Goal: Transaction & Acquisition: Purchase product/service

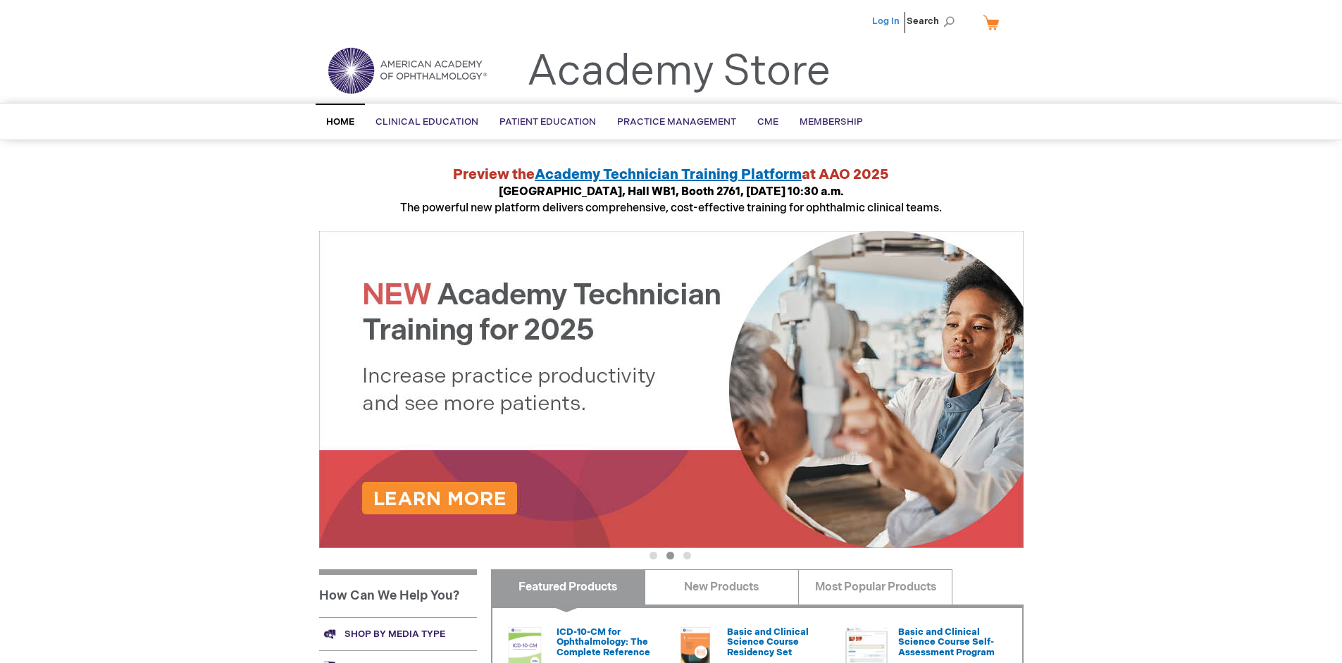
click at [887, 21] on link "Log In" at bounding box center [885, 20] width 27 height 11
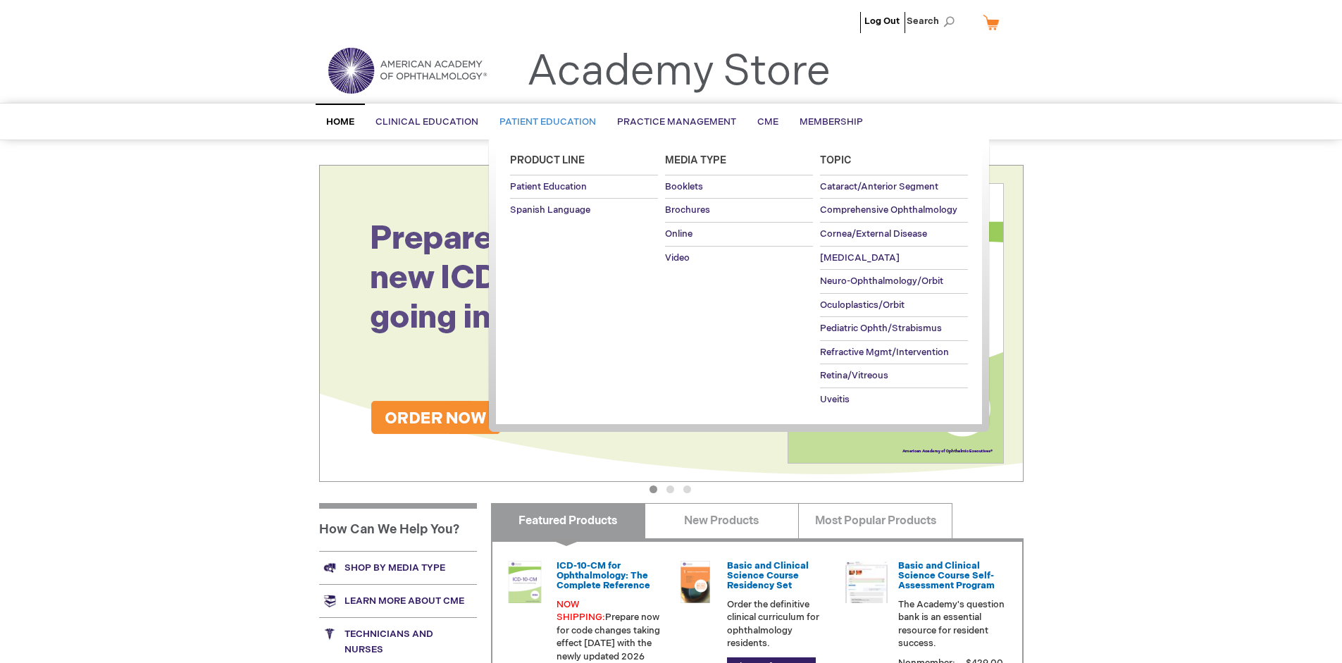
click at [544, 122] on span "Patient Education" at bounding box center [547, 121] width 96 height 11
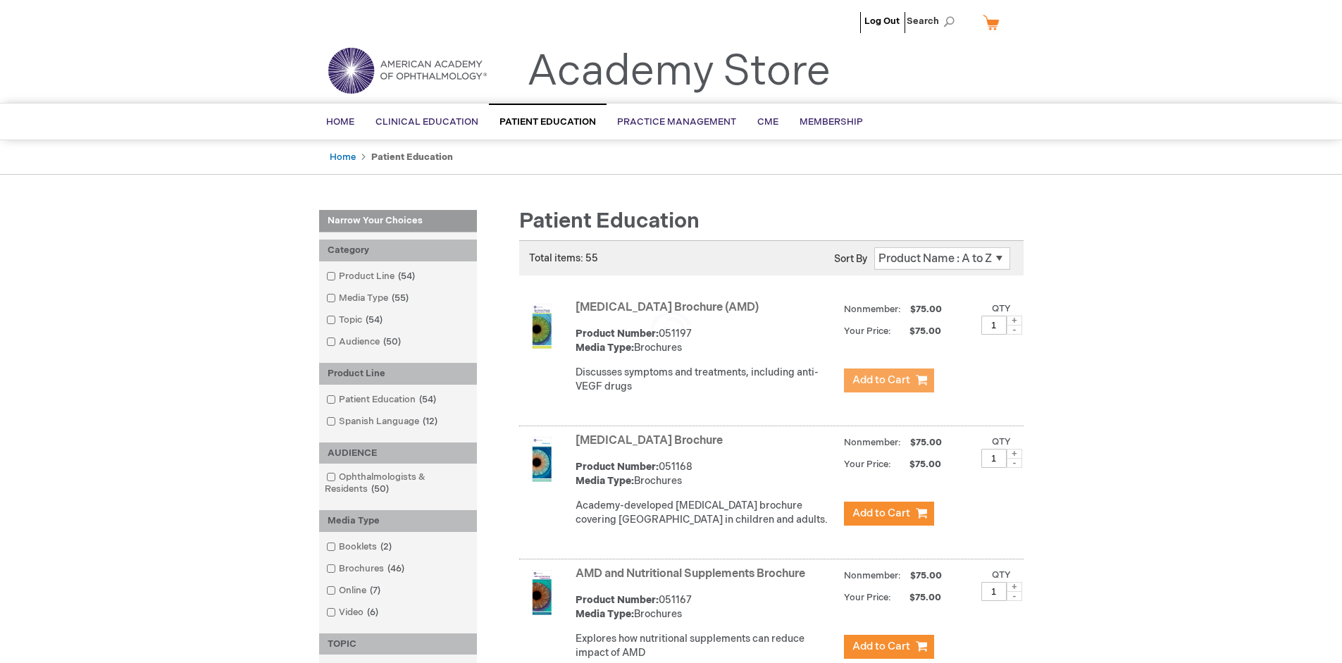
click at [888, 380] on span "Add to Cart" at bounding box center [881, 379] width 58 height 13
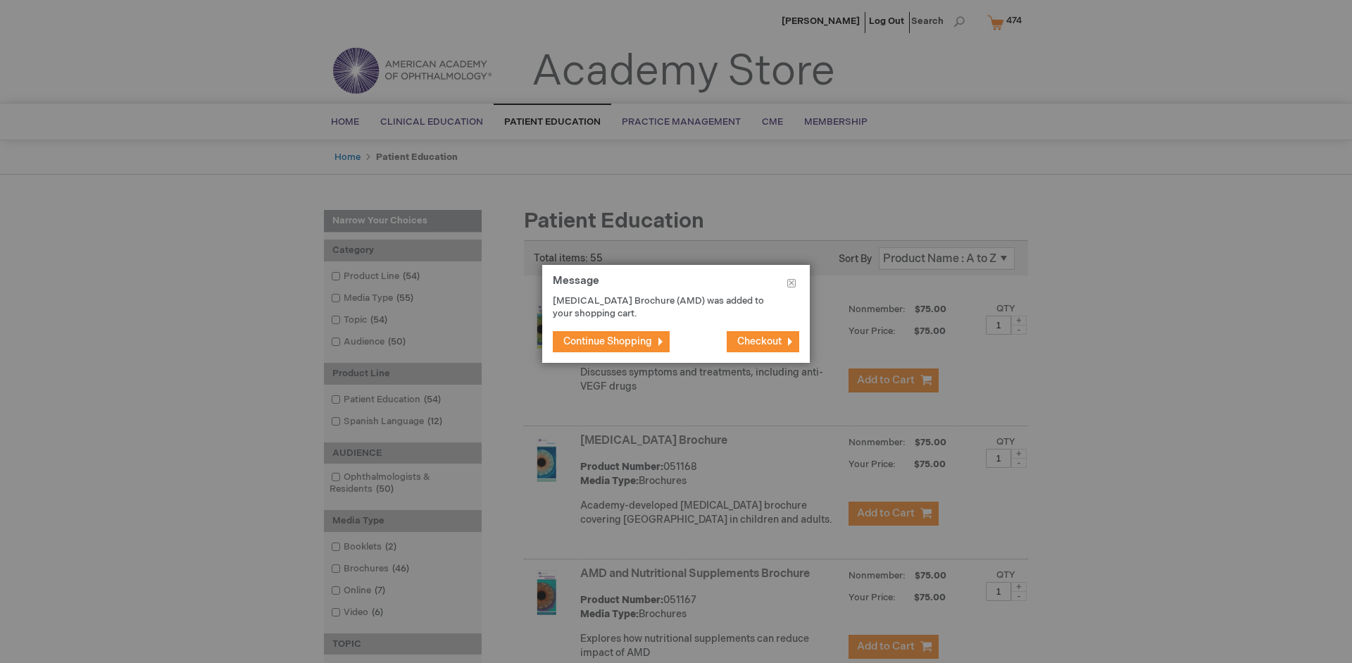
click at [608, 341] on span "Continue Shopping" at bounding box center [607, 341] width 89 height 12
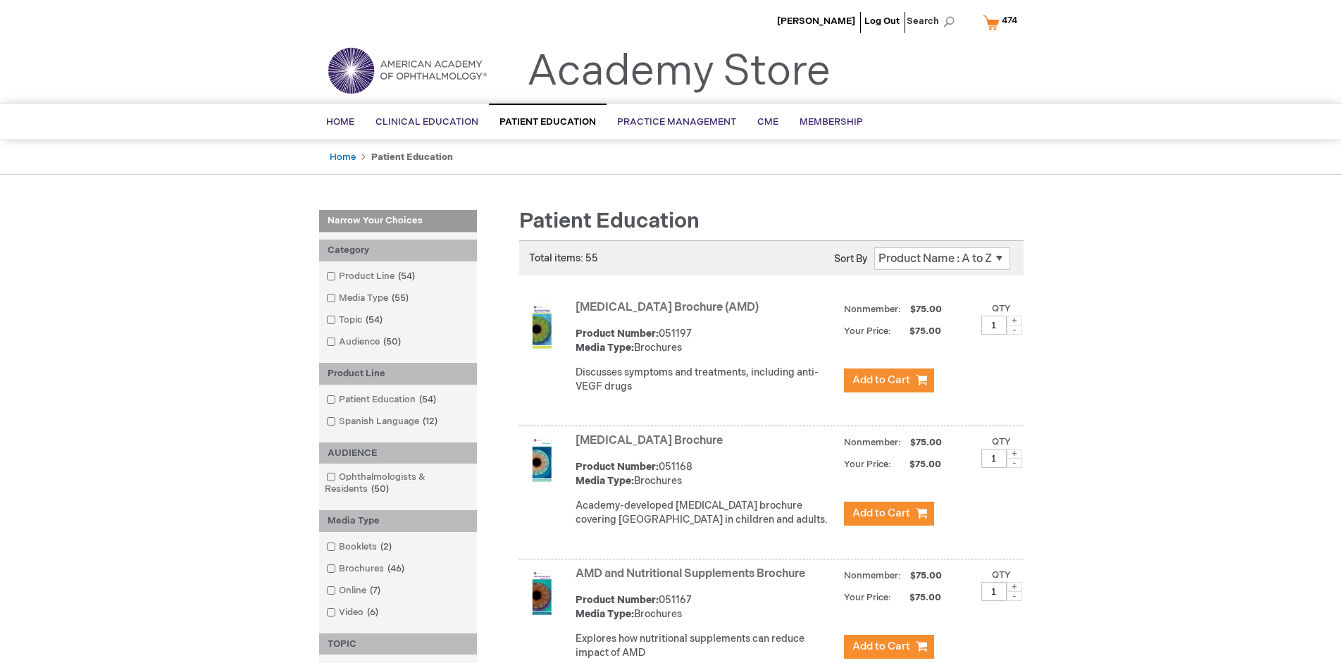
click at [693, 580] on link "AMD and Nutritional Supplements Brochure" at bounding box center [690, 573] width 230 height 13
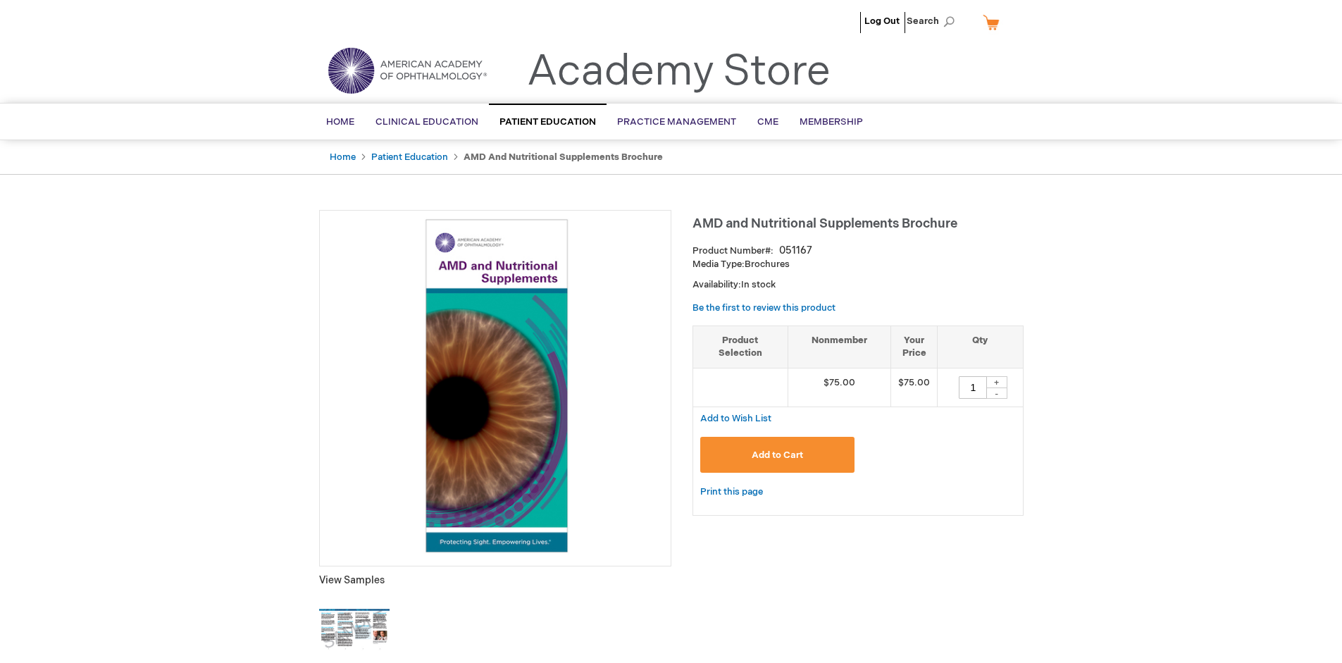
type input "1"
click at [777, 454] on span "Add to Cart" at bounding box center [777, 454] width 51 height 11
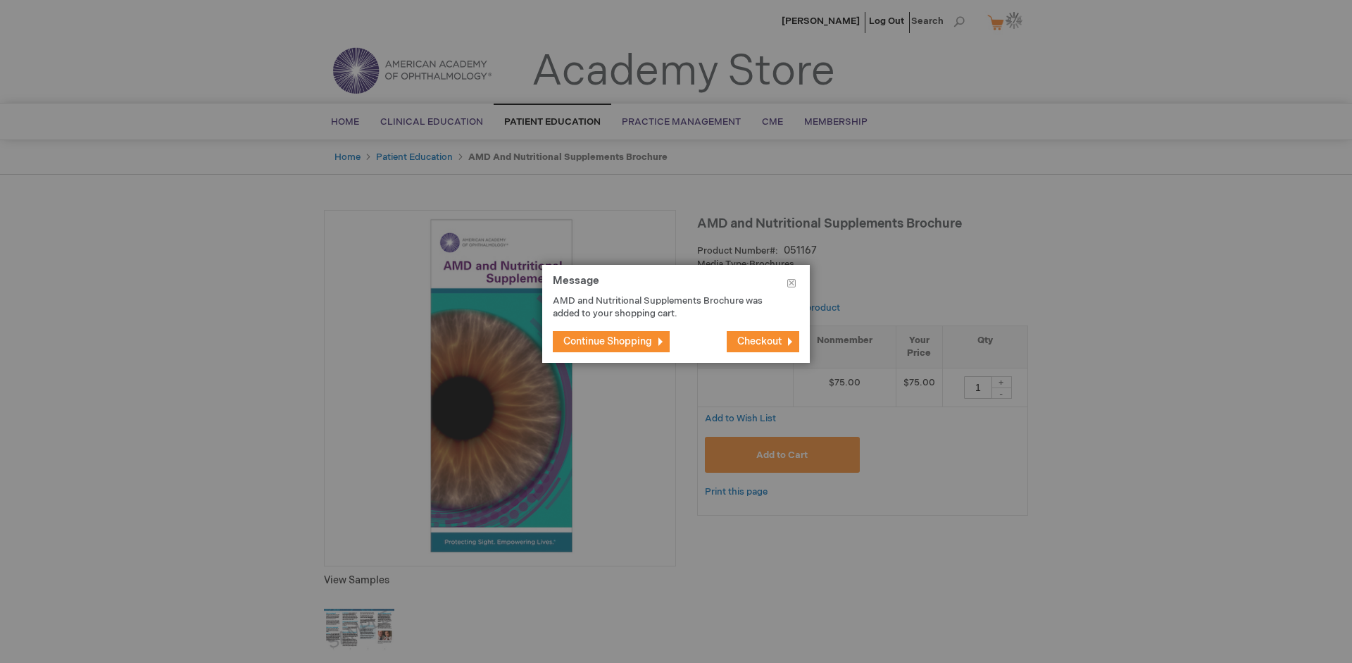
click at [608, 341] on span "Continue Shopping" at bounding box center [607, 341] width 89 height 12
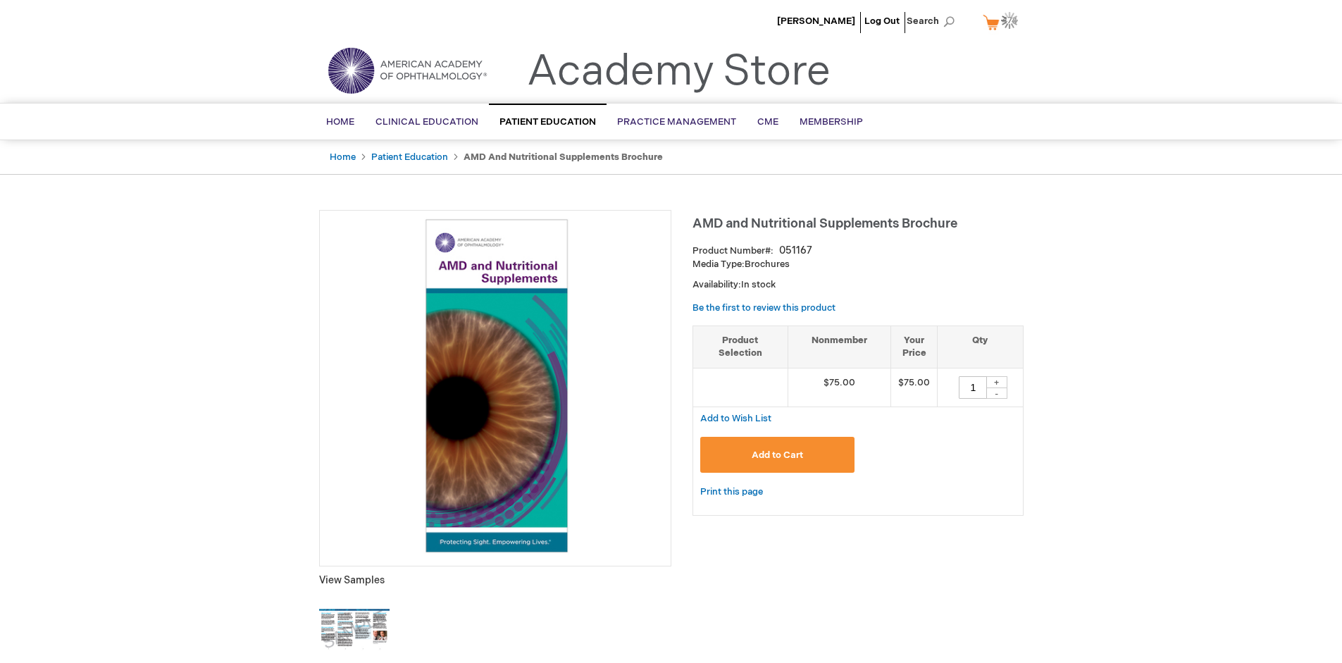
click at [1002, 22] on img at bounding box center [1009, 20] width 17 height 17
